Goal: Check status: Check status

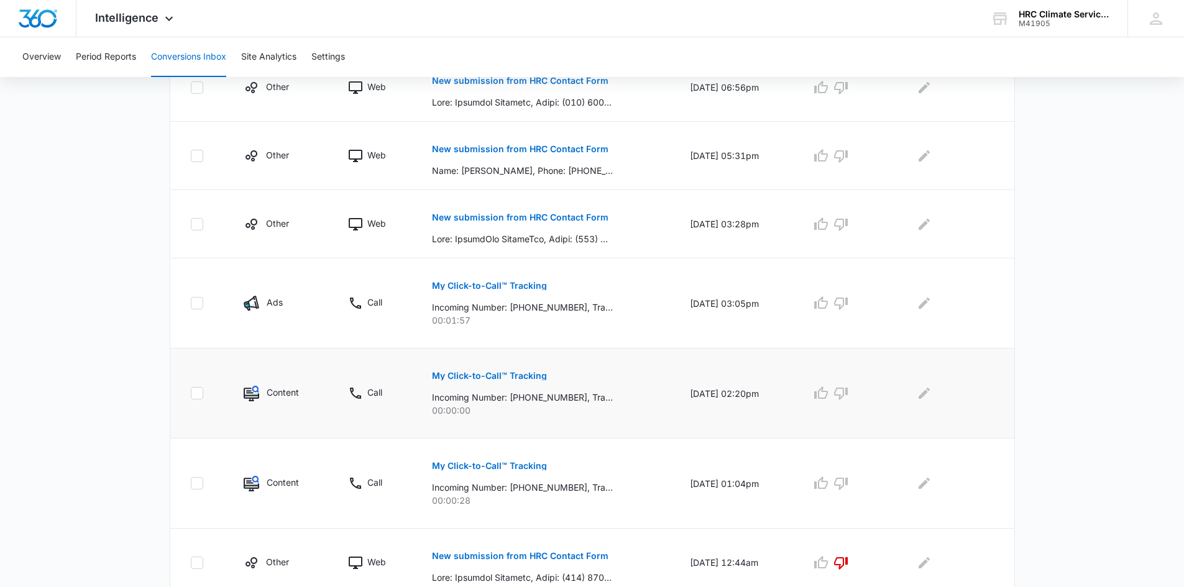
scroll to position [467, 0]
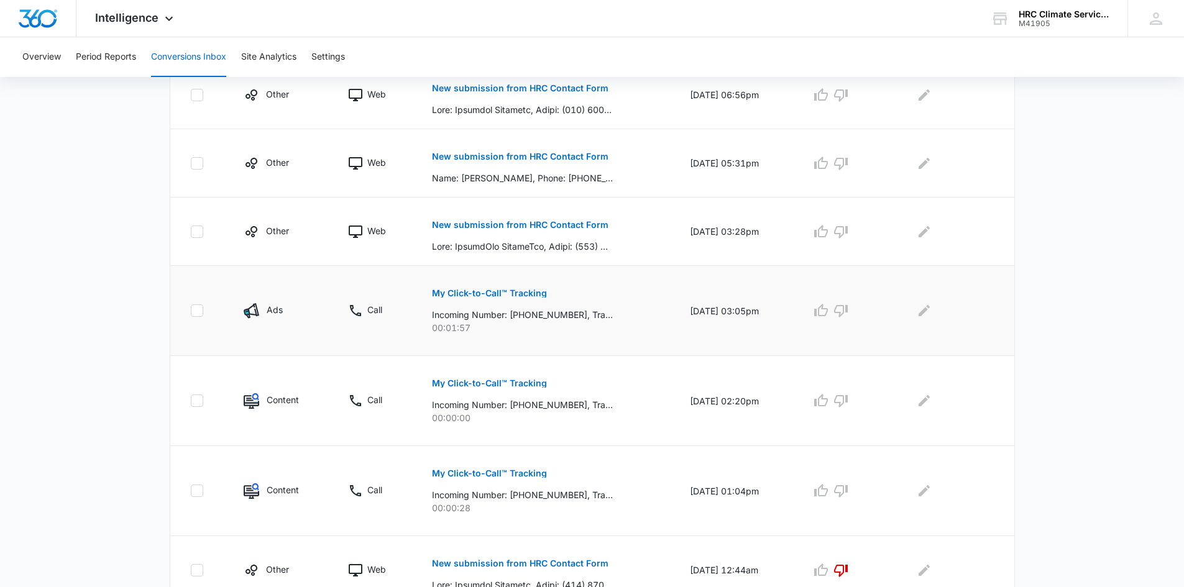
click at [492, 302] on button "My Click-to-Call™ Tracking" at bounding box center [489, 293] width 115 height 30
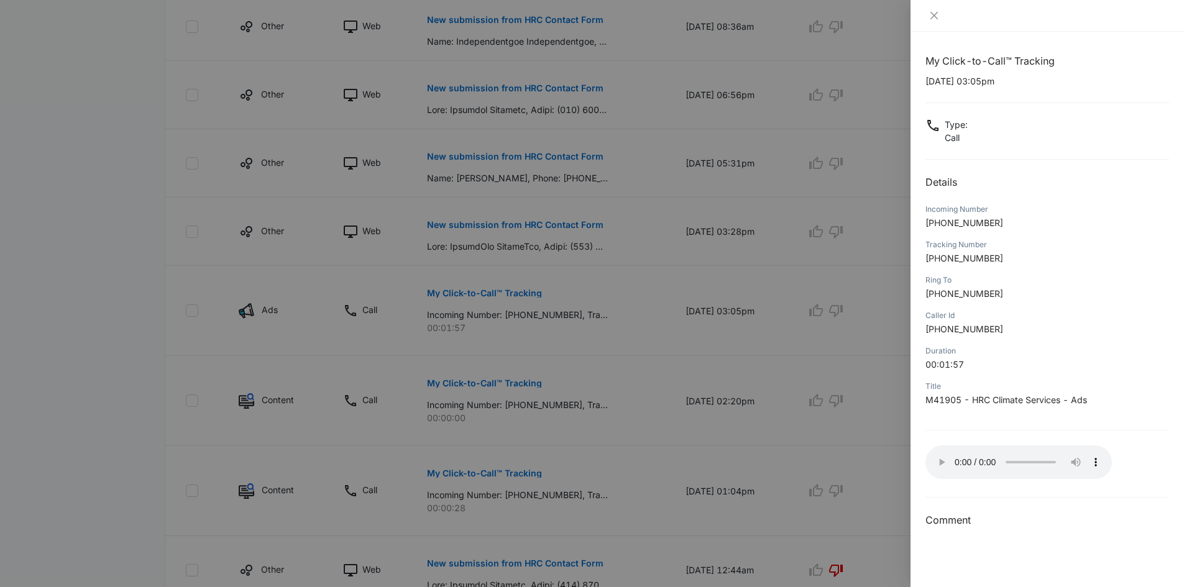
click at [1063, 188] on h2 "Details" at bounding box center [1047, 182] width 244 height 15
click at [766, 382] on div at bounding box center [592, 293] width 1184 height 587
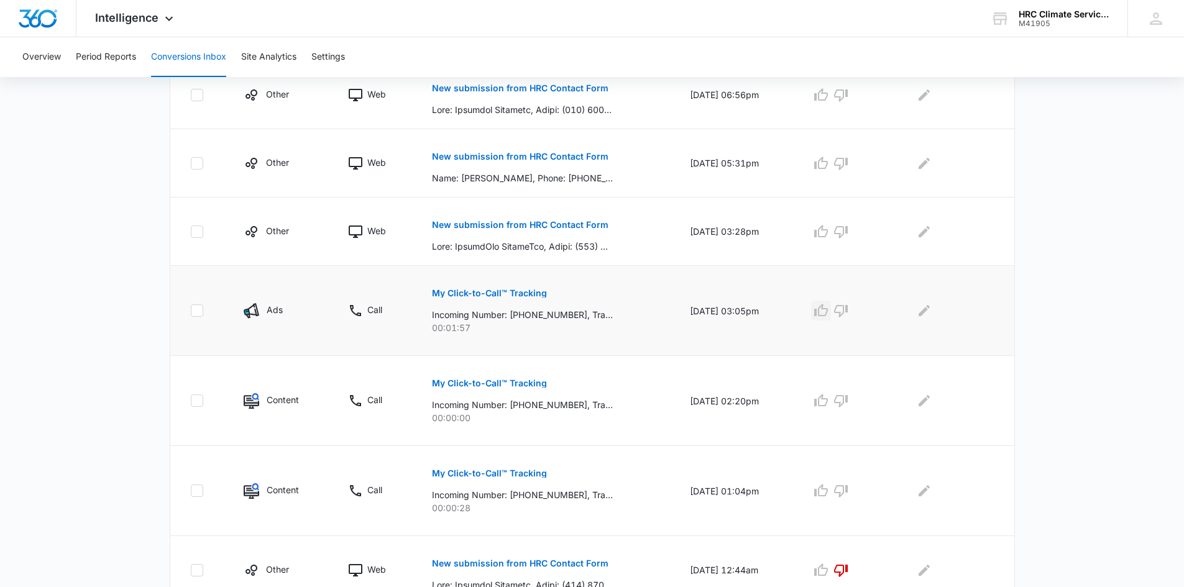
click at [828, 309] on icon "button" at bounding box center [821, 310] width 14 height 12
click at [508, 383] on p "My Click-to-Call™ Tracking" at bounding box center [489, 383] width 115 height 9
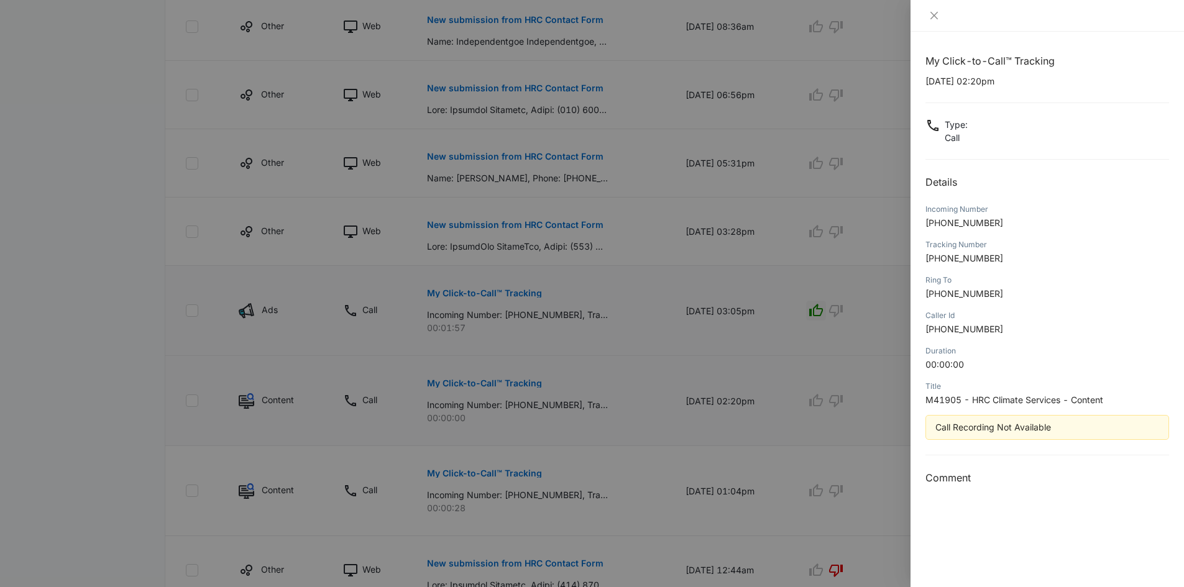
click at [508, 383] on div at bounding box center [592, 293] width 1184 height 587
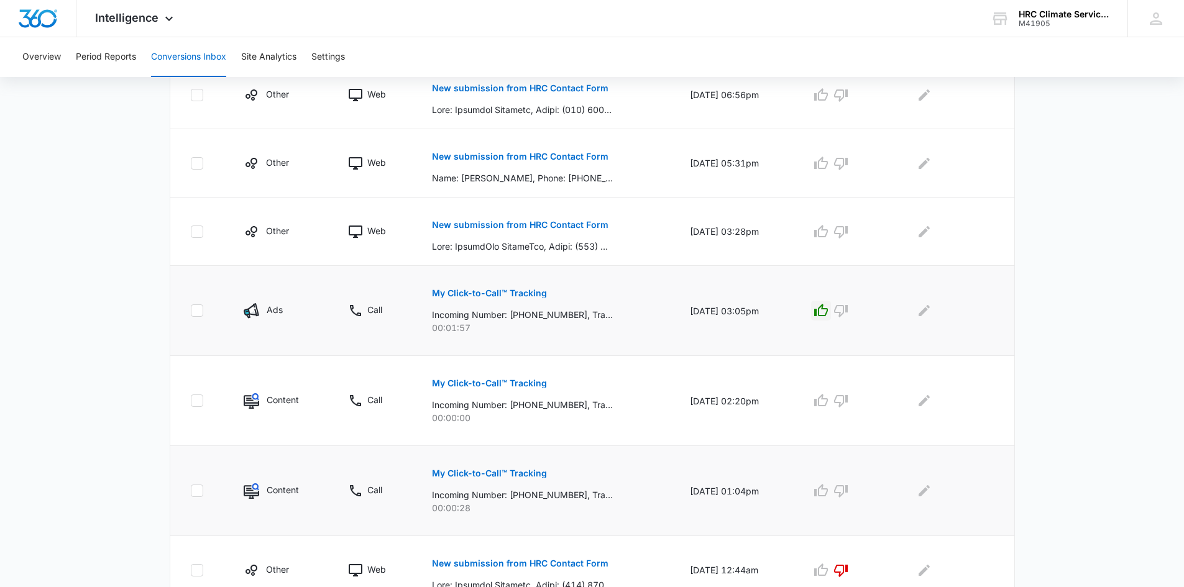
click at [537, 477] on p "My Click-to-Call™ Tracking" at bounding box center [489, 473] width 115 height 9
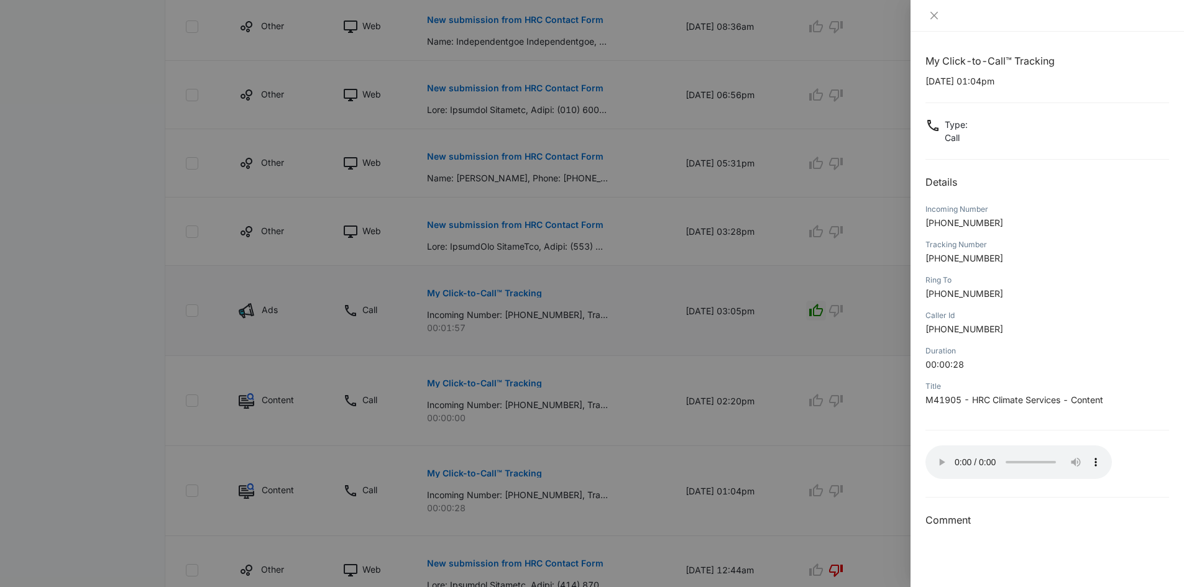
scroll to position [530, 0]
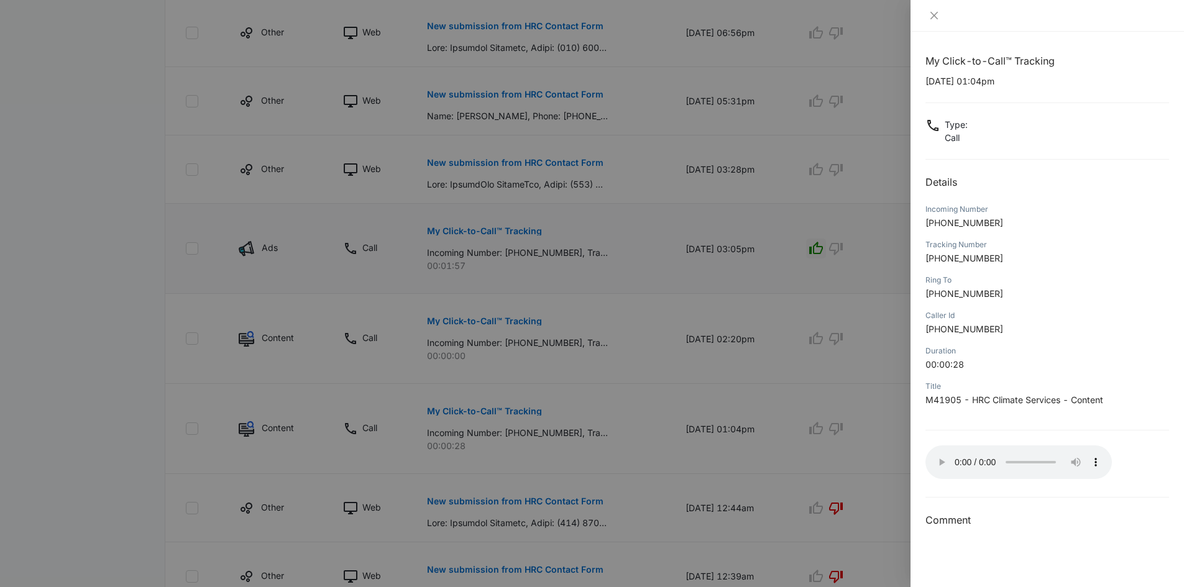
click at [790, 452] on div at bounding box center [592, 293] width 1184 height 587
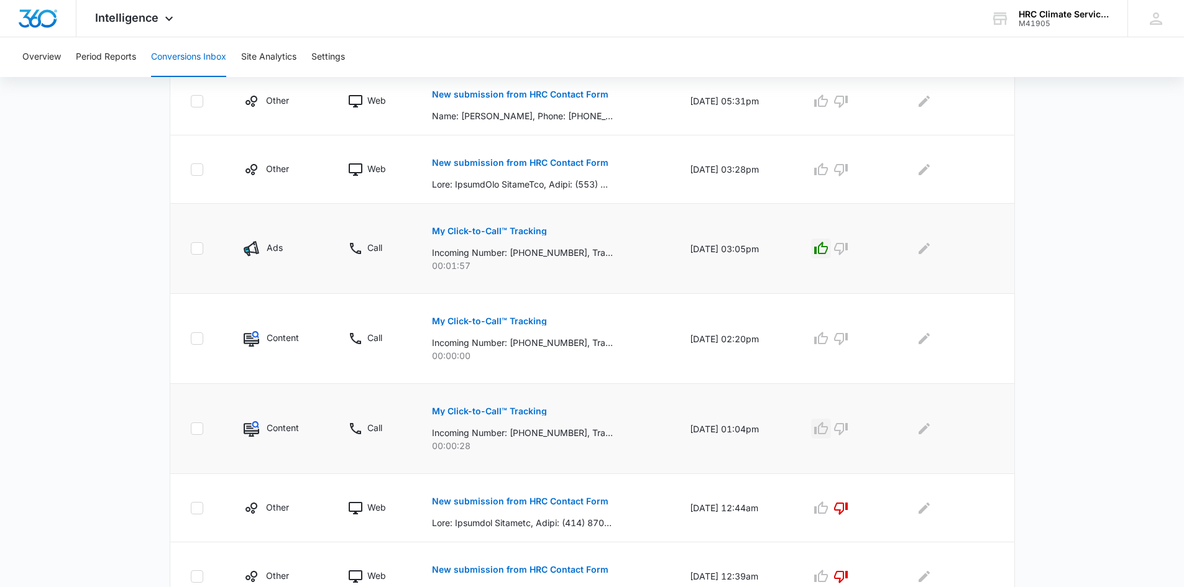
click at [825, 429] on icon "button" at bounding box center [821, 428] width 15 height 15
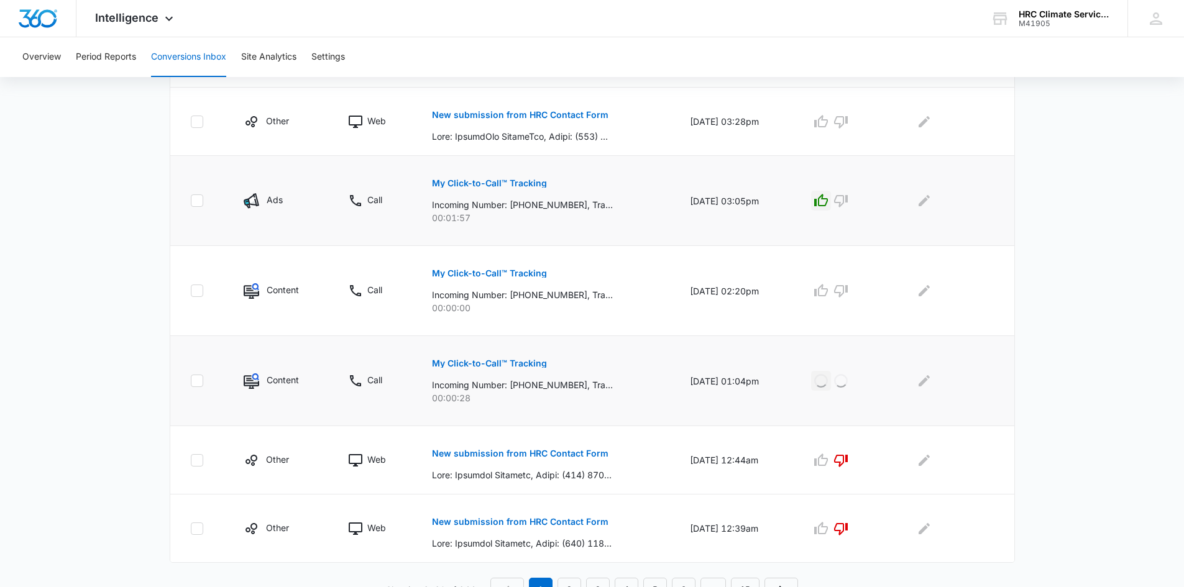
scroll to position [592, 0]
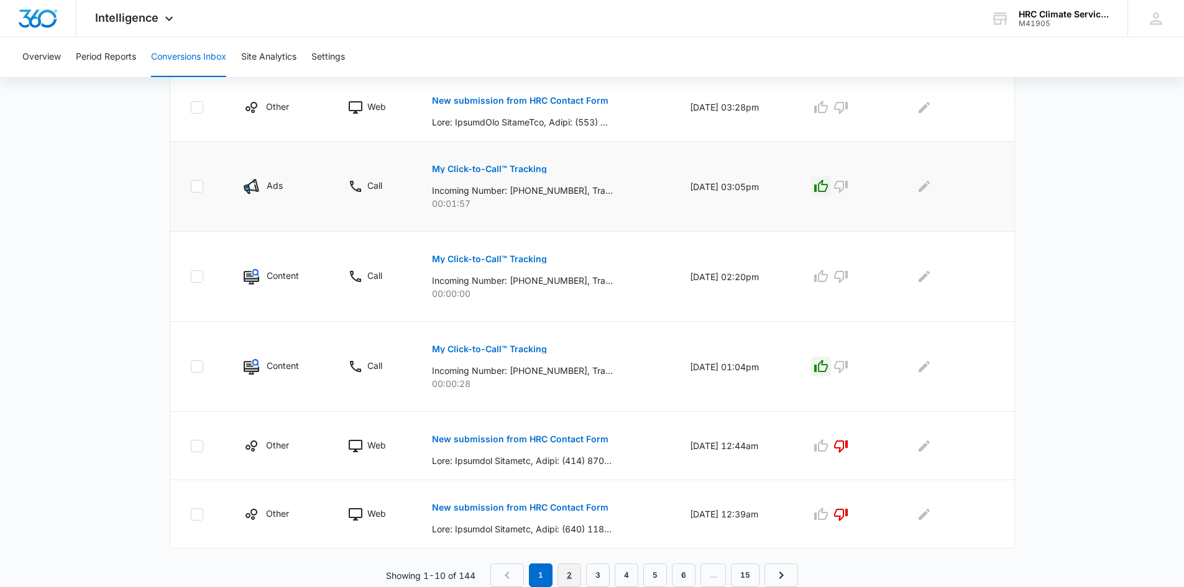
click at [566, 576] on link "2" at bounding box center [570, 576] width 24 height 24
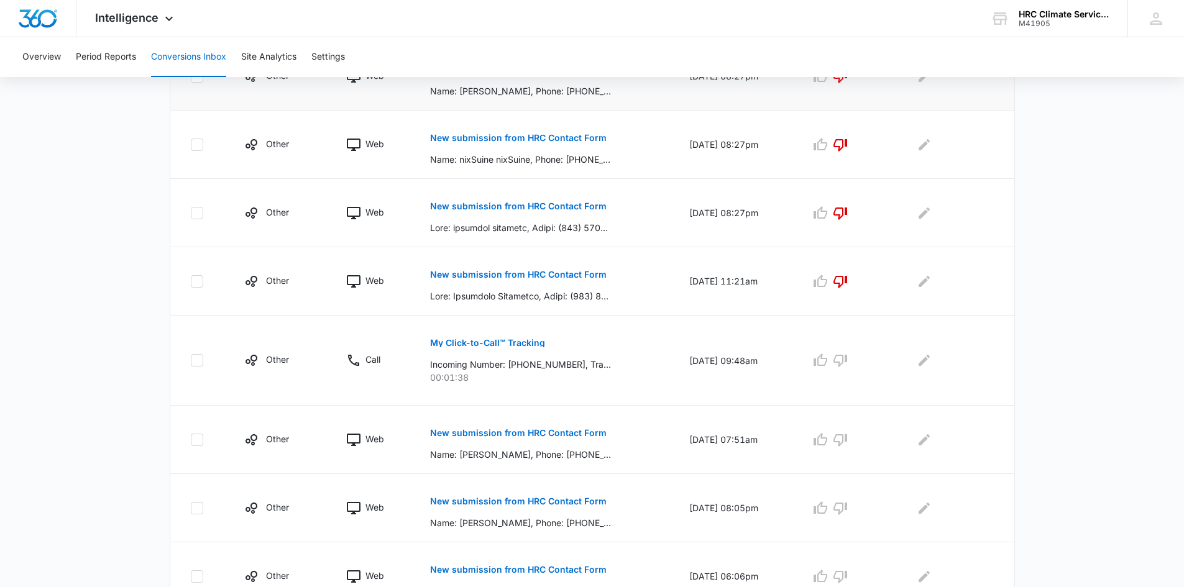
scroll to position [435, 0]
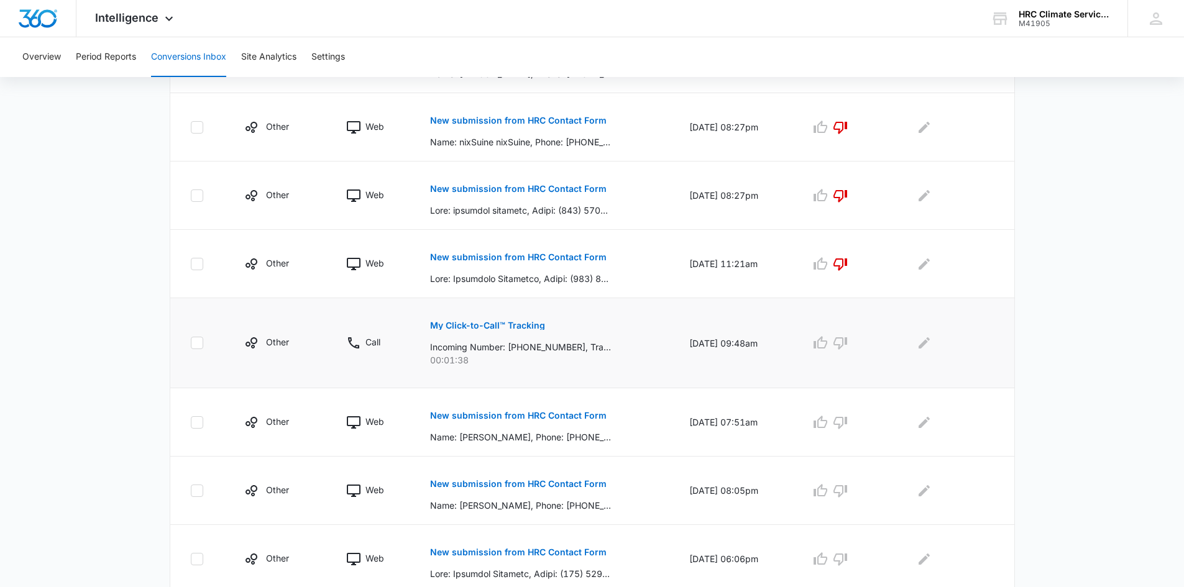
click at [522, 332] on button "My Click-to-Call™ Tracking" at bounding box center [487, 326] width 115 height 30
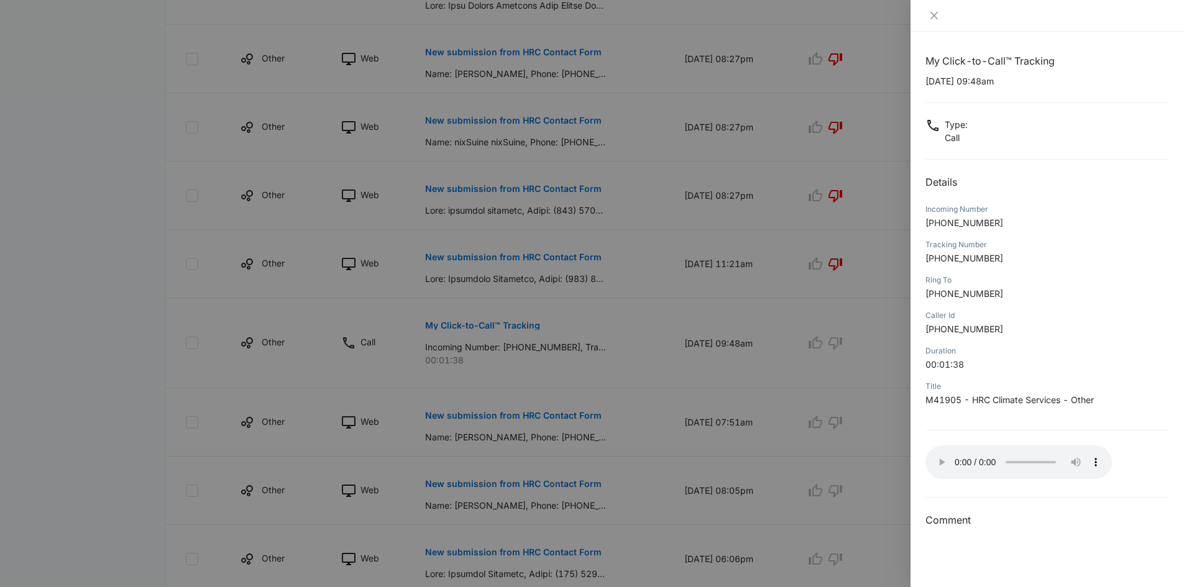
click at [766, 318] on div at bounding box center [592, 293] width 1184 height 587
